Goal: Task Accomplishment & Management: Complete application form

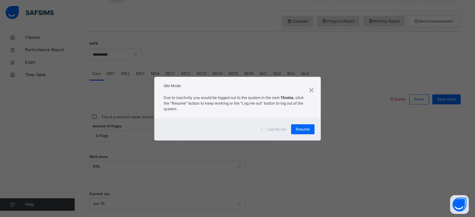
scroll to position [205, 0]
click at [308, 129] on span "Resume" at bounding box center [303, 129] width 14 height 6
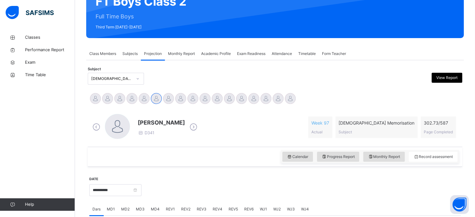
scroll to position [56, 0]
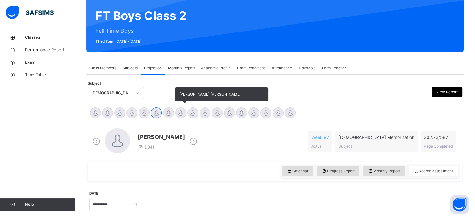
click at [184, 113] on div at bounding box center [180, 112] width 11 height 11
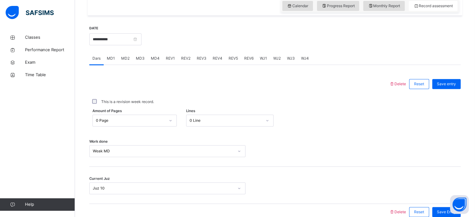
scroll to position [223, 0]
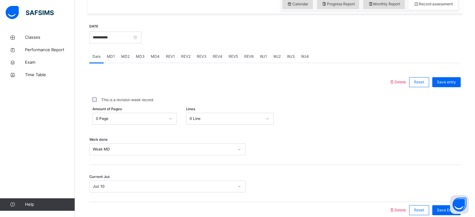
click at [191, 51] on div "REV2" at bounding box center [186, 56] width 16 height 12
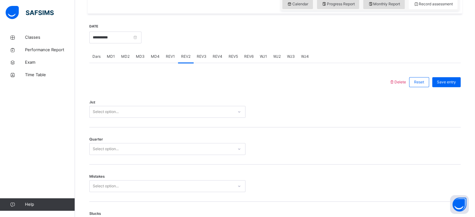
click at [127, 106] on div "Select option..." at bounding box center [167, 112] width 156 height 12
click at [128, 108] on div "Select option..." at bounding box center [162, 112] width 144 height 10
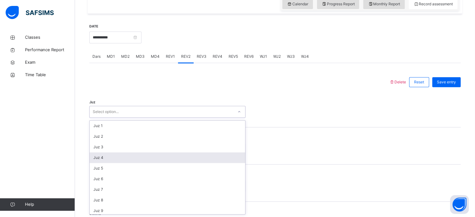
click at [119, 155] on div "Juz 4" at bounding box center [167, 157] width 155 height 11
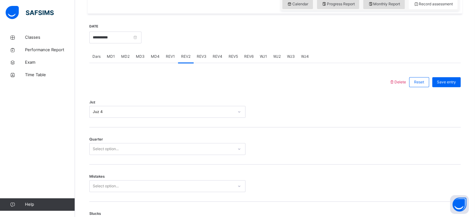
click at [119, 155] on div "Quarter Select option..." at bounding box center [274, 145] width 371 height 37
click at [116, 151] on div "Select option..." at bounding box center [106, 149] width 26 height 12
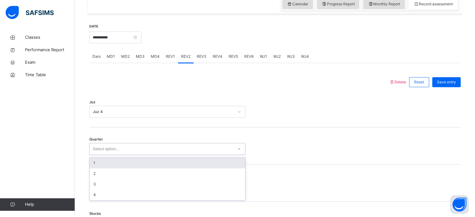
click at [110, 161] on div "1" at bounding box center [167, 163] width 155 height 11
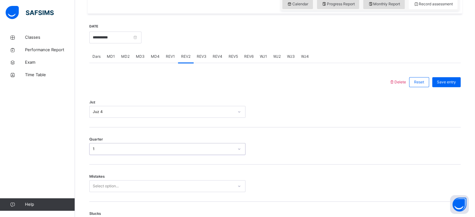
click at [107, 182] on div "Select option..." at bounding box center [167, 186] width 156 height 12
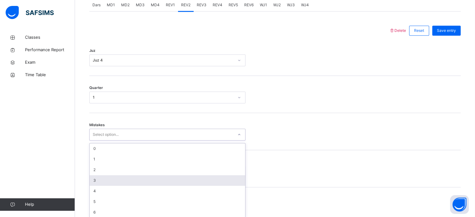
scroll to position [277, 0]
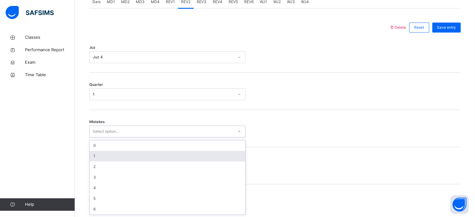
click at [102, 157] on div "1" at bounding box center [167, 156] width 155 height 11
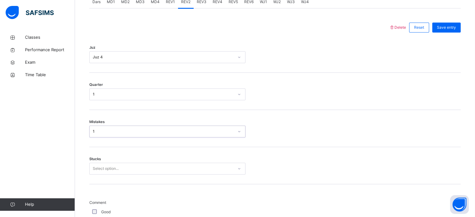
click at [98, 171] on div "Select option..." at bounding box center [167, 169] width 156 height 12
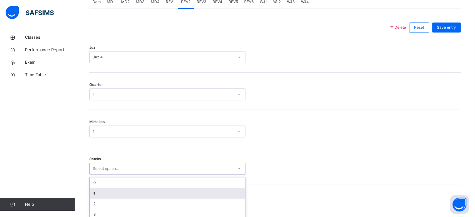
scroll to position [303, 0]
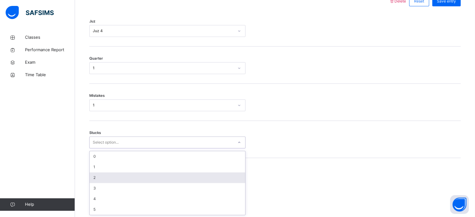
click at [98, 176] on div "2" at bounding box center [167, 177] width 155 height 11
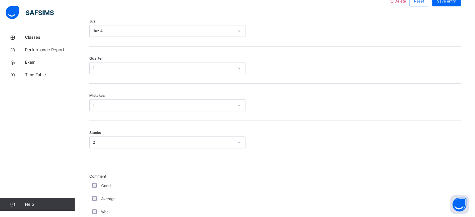
click at [160, 190] on div "Good" at bounding box center [167, 185] width 156 height 13
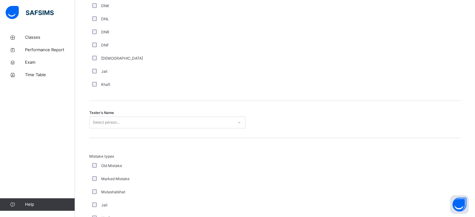
scroll to position [591, 0]
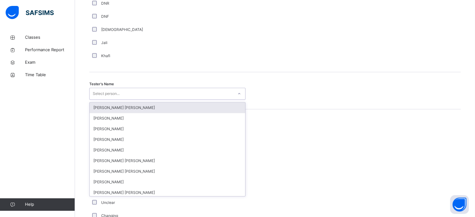
click at [205, 93] on div "Select person..." at bounding box center [162, 94] width 144 height 10
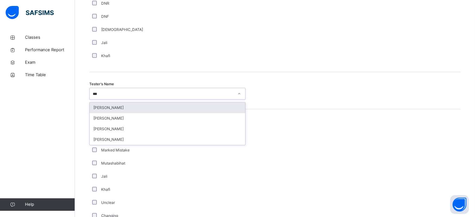
type input "****"
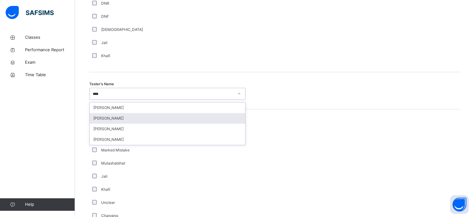
click at [191, 117] on div "[PERSON_NAME]" at bounding box center [167, 118] width 155 height 11
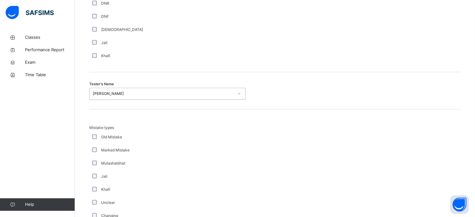
click at [191, 117] on div "Mistake types Old Mistake Marked Mistake Mutashabihat [PERSON_NAME] Unclear Cha…" at bounding box center [274, 170] width 371 height 123
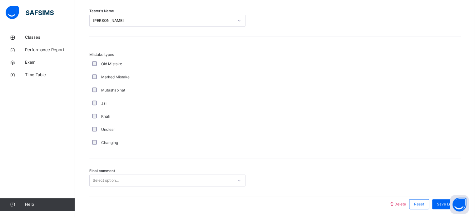
scroll to position [687, 0]
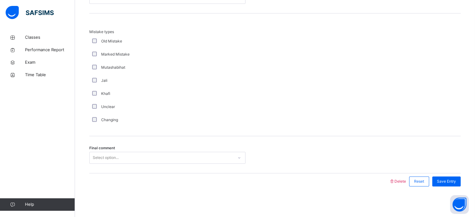
click at [165, 160] on div "Select option..." at bounding box center [162, 158] width 144 height 10
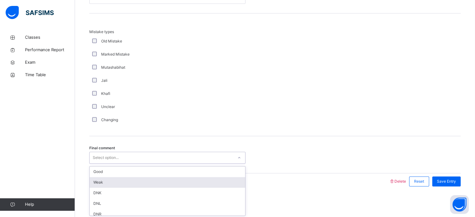
click at [155, 181] on div "Weak" at bounding box center [167, 182] width 155 height 11
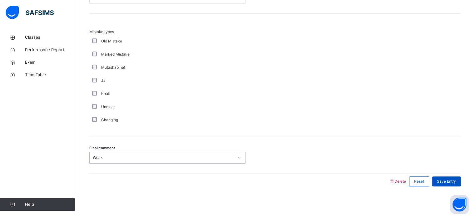
click at [456, 180] on span "Save Entry" at bounding box center [446, 182] width 19 height 6
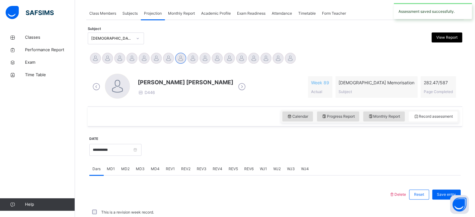
scroll to position [252, 0]
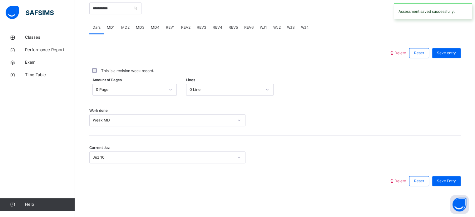
click at [197, 27] on span "REV3" at bounding box center [202, 28] width 10 height 6
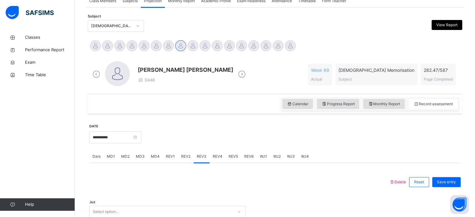
scroll to position [112, 0]
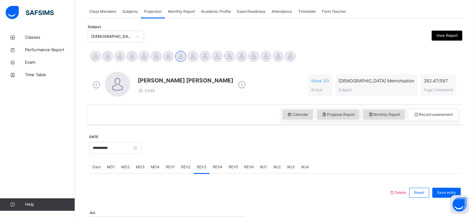
click at [185, 169] on span "REV2" at bounding box center [185, 167] width 9 height 6
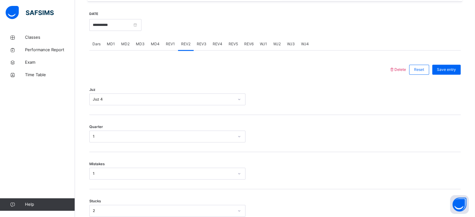
scroll to position [237, 0]
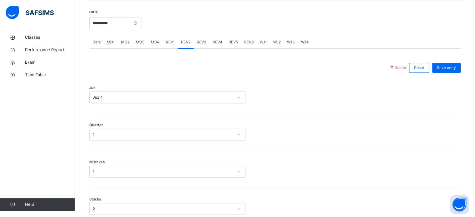
click at [205, 43] on div "REV3" at bounding box center [202, 42] width 16 height 12
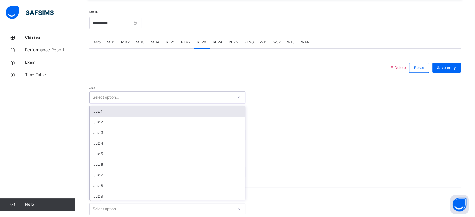
click at [181, 94] on div "Select option..." at bounding box center [162, 98] width 144 height 10
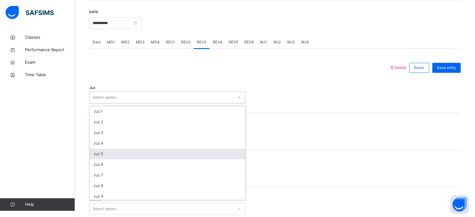
click at [167, 149] on div "Juz 5" at bounding box center [167, 154] width 155 height 11
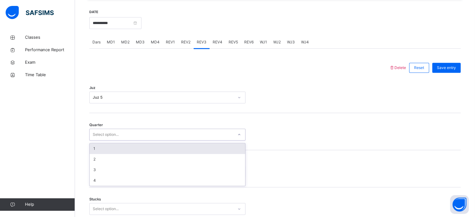
click at [159, 139] on div "Select option..." at bounding box center [162, 135] width 144 height 10
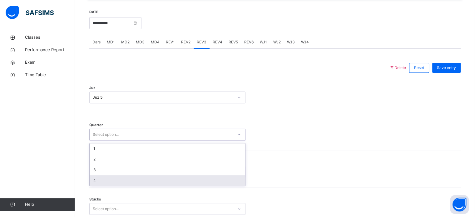
click at [144, 176] on div "4" at bounding box center [167, 180] width 155 height 11
click at [144, 176] on div "Select option..." at bounding box center [167, 172] width 156 height 12
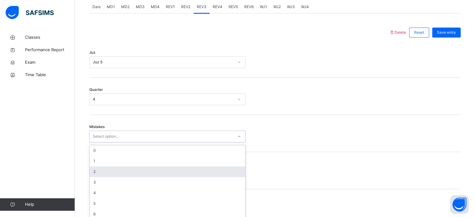
scroll to position [277, 0]
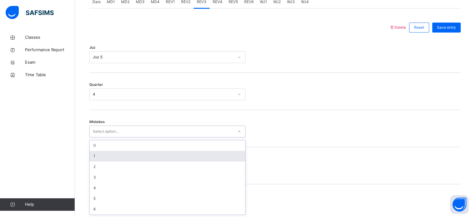
click at [134, 160] on div "1" at bounding box center [167, 156] width 155 height 11
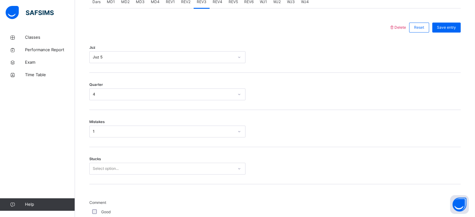
click at [134, 160] on div "Stucks Select option..." at bounding box center [274, 165] width 371 height 37
click at [132, 169] on div "Select option..." at bounding box center [167, 169] width 156 height 12
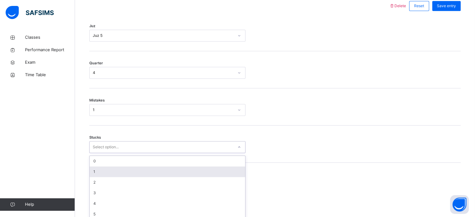
scroll to position [303, 0]
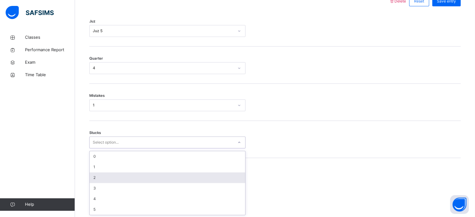
click at [132, 173] on div "2" at bounding box center [167, 177] width 155 height 11
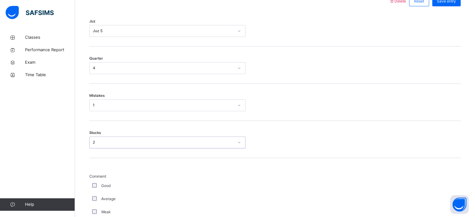
click at [152, 183] on div "Good" at bounding box center [167, 186] width 153 height 6
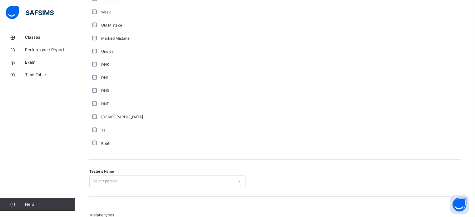
click at [152, 183] on div "Select person..." at bounding box center [167, 181] width 156 height 12
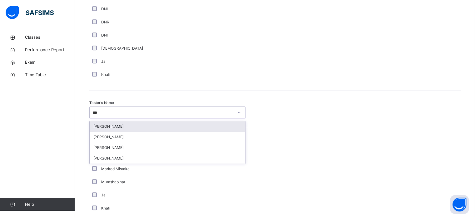
type input "****"
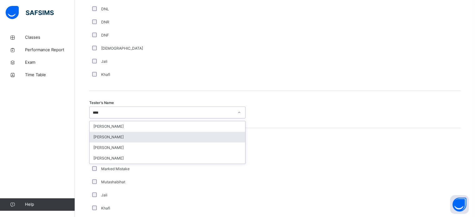
click at [145, 140] on div "[PERSON_NAME]" at bounding box center [167, 137] width 155 height 11
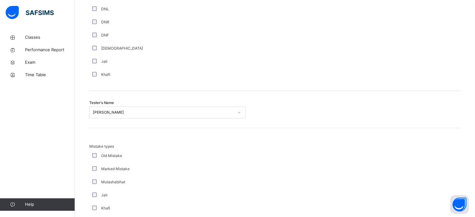
click at [145, 140] on div "Mistake types Old Mistake Marked Mistake Mutashabihat [PERSON_NAME] Unclear Cha…" at bounding box center [274, 189] width 371 height 123
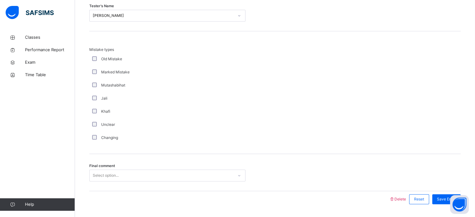
scroll to position [687, 0]
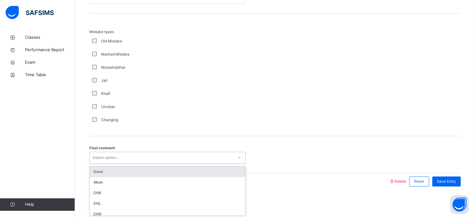
click at [144, 156] on div "Select option..." at bounding box center [162, 158] width 144 height 10
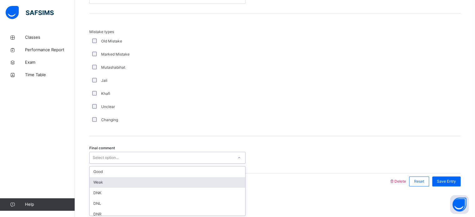
click at [121, 181] on div "Weak" at bounding box center [167, 182] width 155 height 11
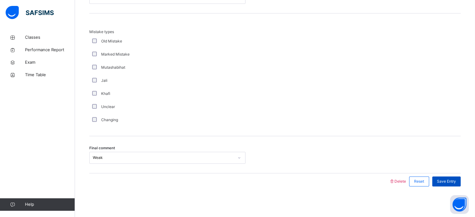
click at [455, 179] on span "Save Entry" at bounding box center [446, 182] width 19 height 6
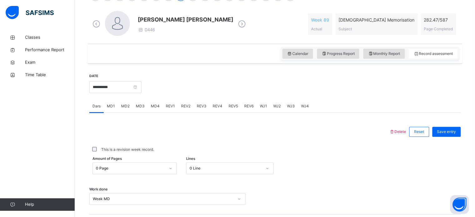
scroll to position [152, 0]
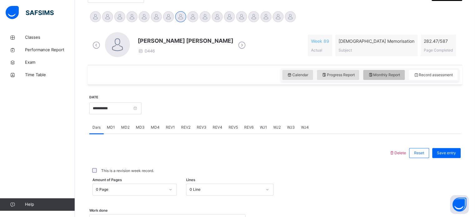
click at [392, 76] on span "Monthly Report" at bounding box center [384, 75] width 32 height 6
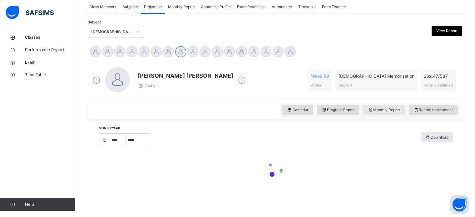
select select "****"
select select "*"
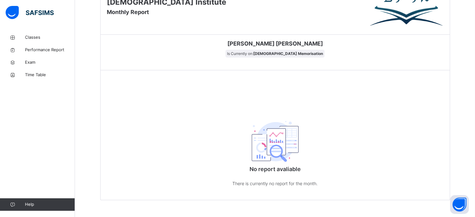
scroll to position [306, 0]
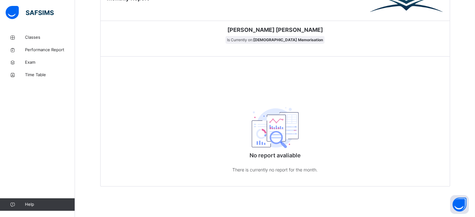
click at [288, 113] on img at bounding box center [275, 127] width 47 height 41
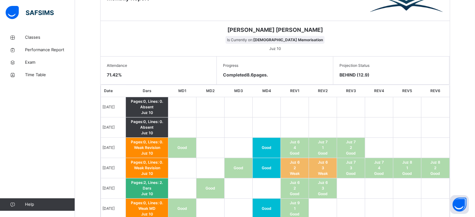
click at [286, 89] on th "REV1" at bounding box center [295, 91] width 28 height 12
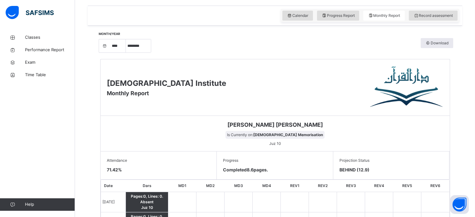
scroll to position [199, 0]
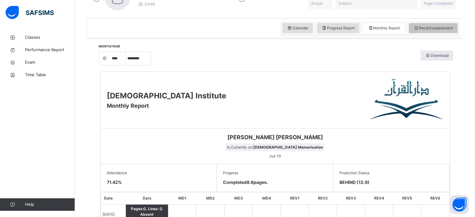
click at [433, 25] on span "Record assessment" at bounding box center [432, 28] width 39 height 6
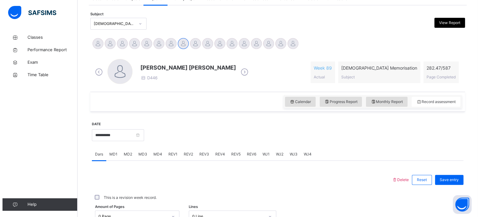
scroll to position [112, 0]
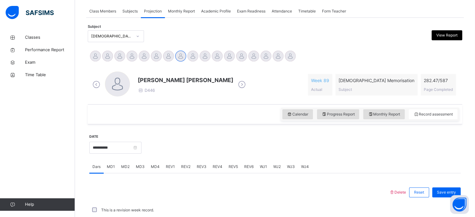
click at [462, 31] on div "View Report" at bounding box center [446, 35] width 31 height 10
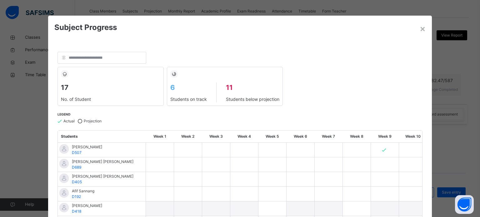
click at [407, 92] on div "17 No. of Student 6 Students on track 11 Students below projection" at bounding box center [239, 86] width 365 height 39
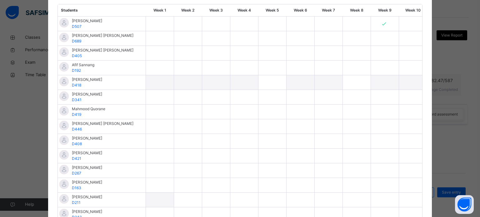
scroll to position [204, 0]
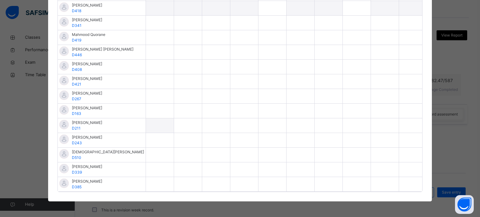
click at [292, 49] on div at bounding box center [300, 52] width 28 height 14
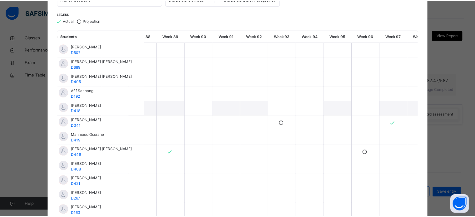
scroll to position [0, 0]
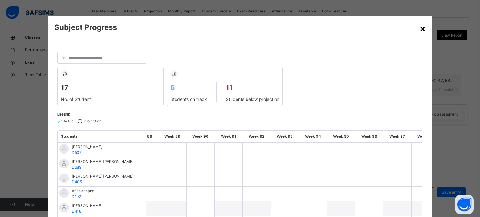
click at [421, 28] on div "×" at bounding box center [422, 28] width 6 height 13
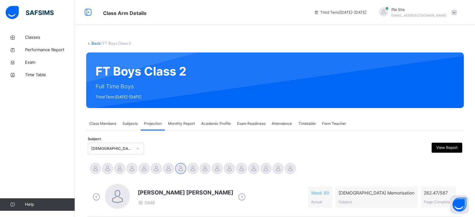
scroll to position [12, 0]
